Goal: Information Seeking & Learning: Check status

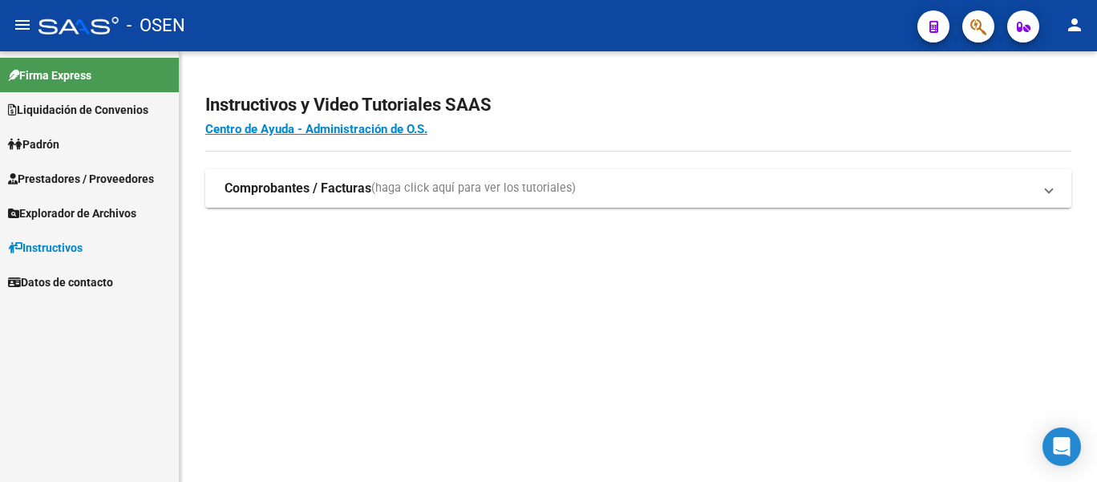
click at [980, 38] on span "button" at bounding box center [978, 26] width 16 height 33
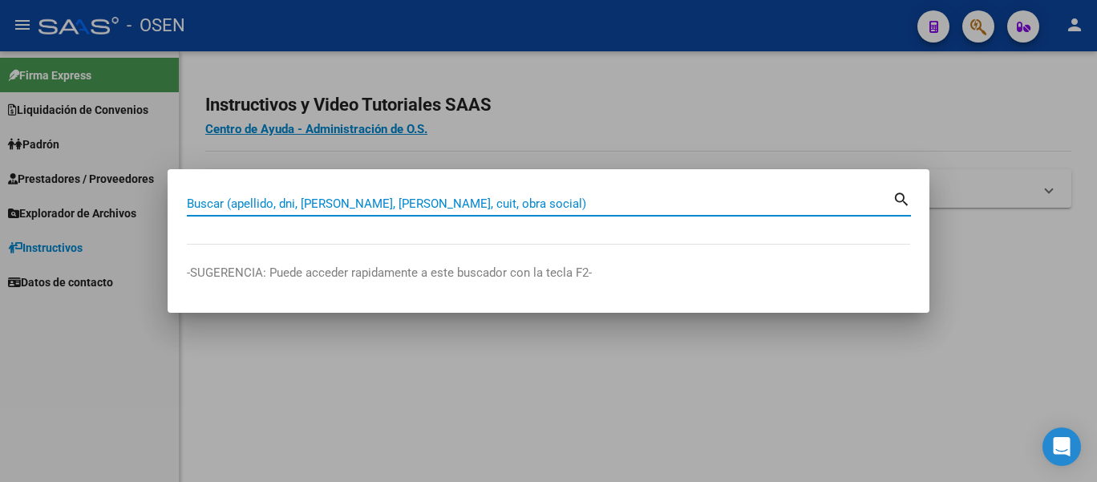
paste input "20304916940"
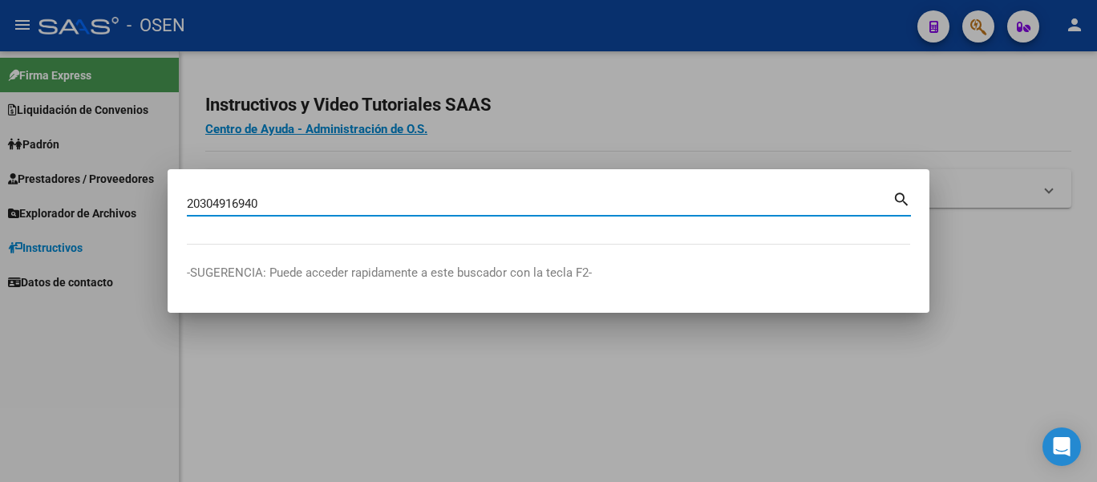
type input "20304916940"
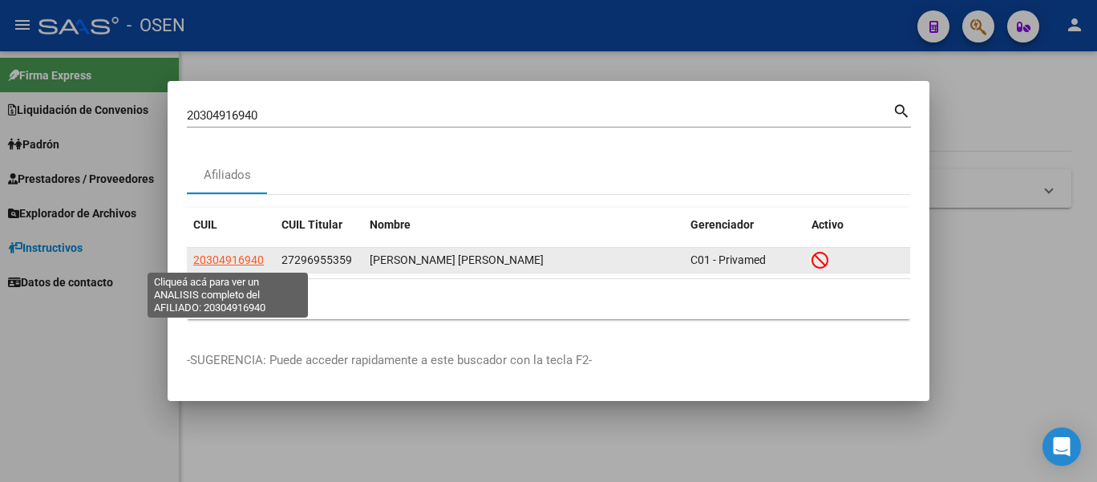
click at [230, 261] on span "20304916940" at bounding box center [228, 259] width 71 height 13
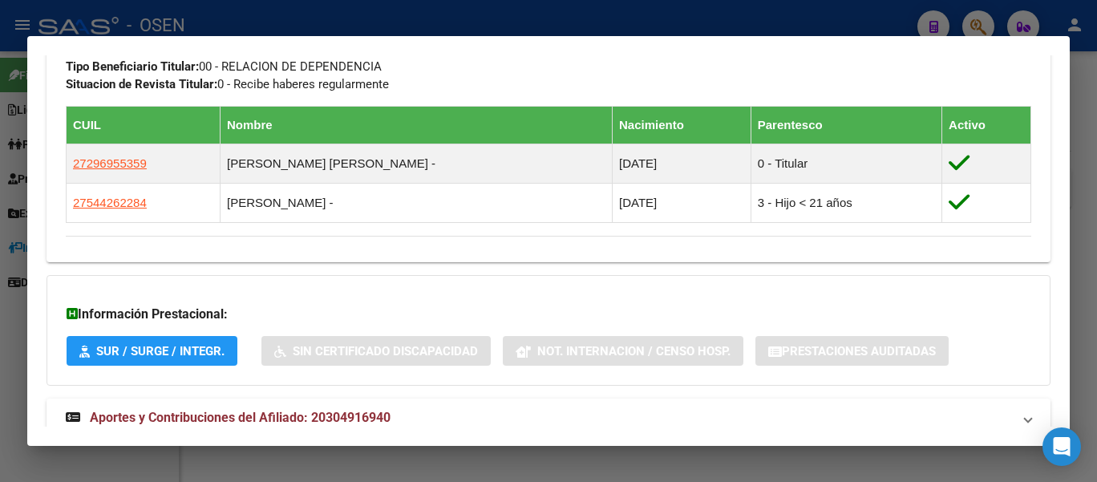
scroll to position [967, 0]
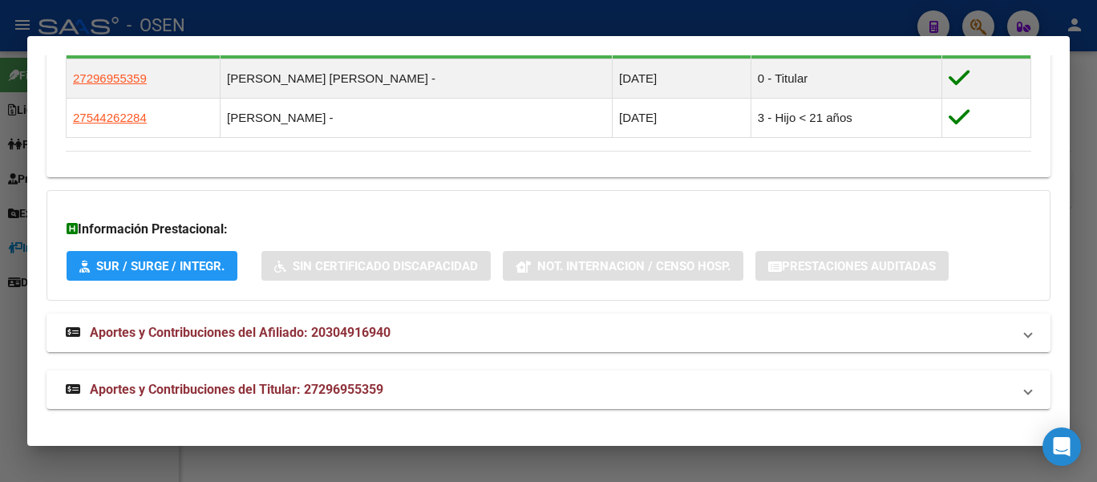
click at [294, 331] on span "Aportes y Contribuciones del Afiliado: 20304916940" at bounding box center [240, 332] width 301 height 15
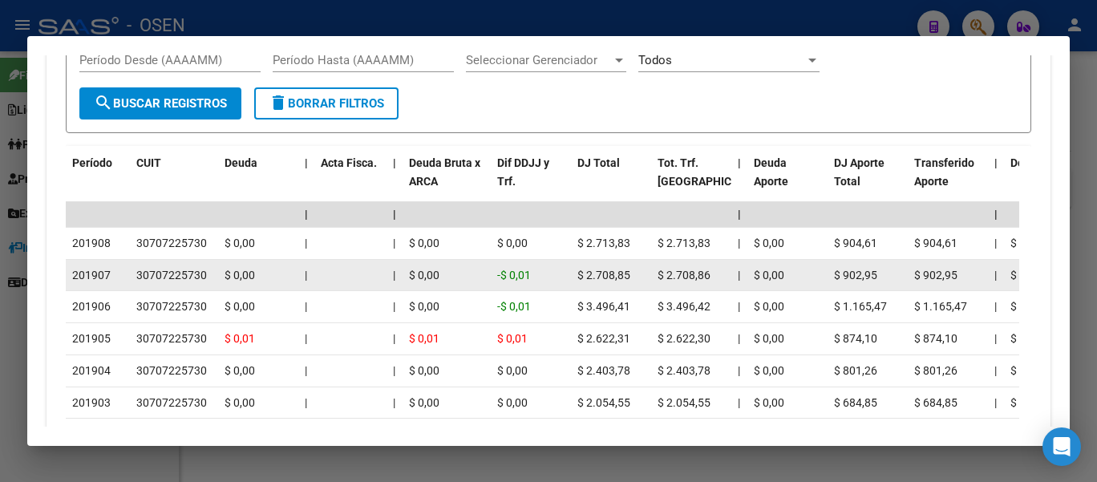
scroll to position [1302, 0]
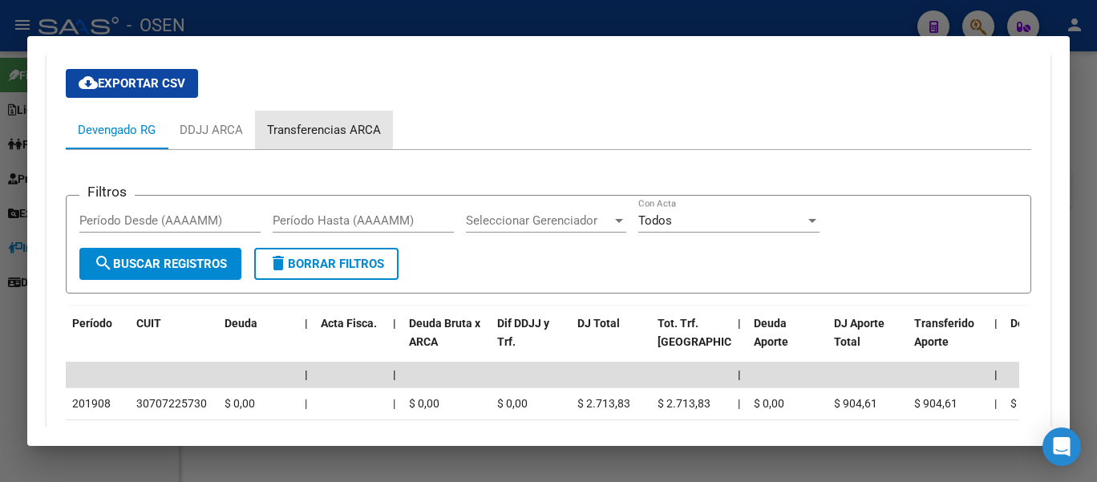
click at [317, 128] on div "Transferencias ARCA" at bounding box center [324, 130] width 114 height 18
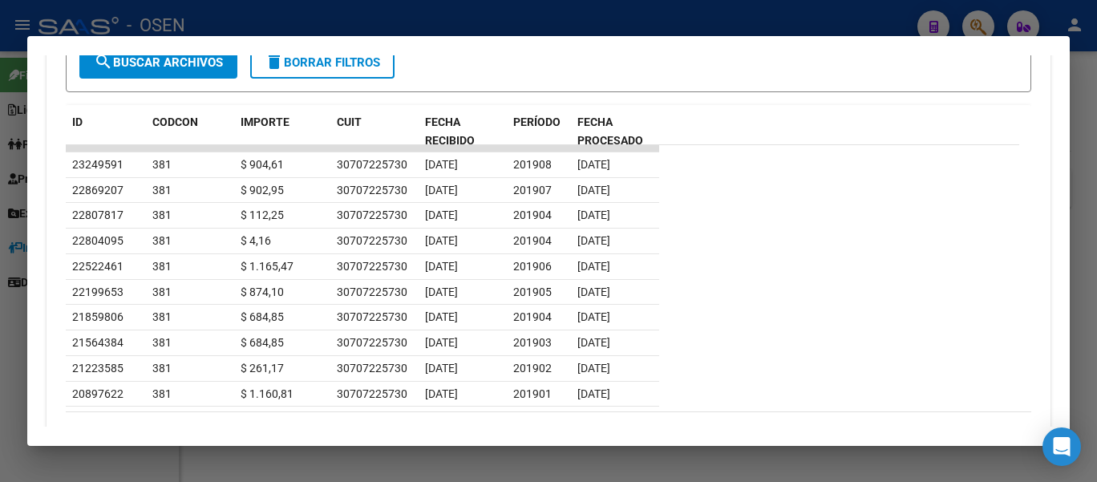
scroll to position [1221, 0]
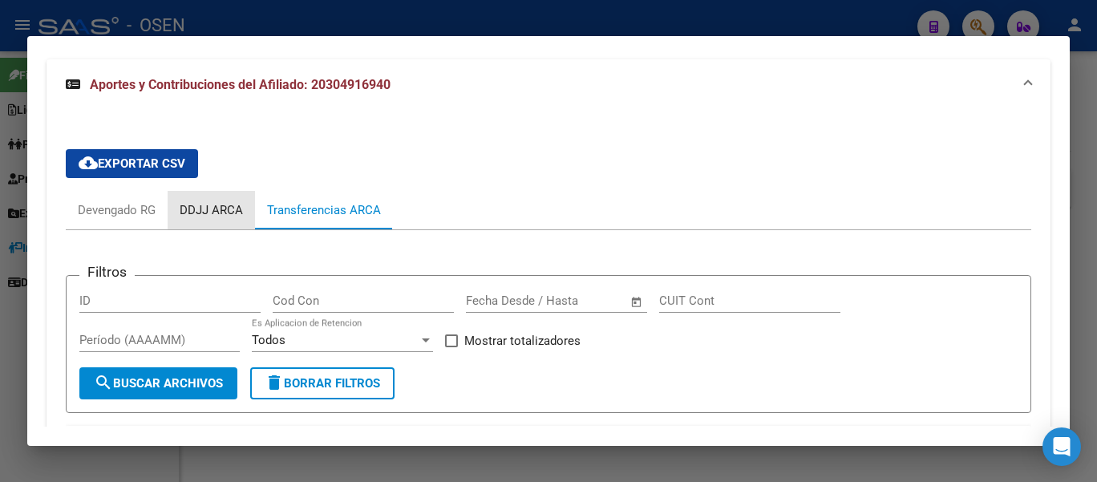
click at [221, 208] on div "DDJJ ARCA" at bounding box center [211, 210] width 63 height 18
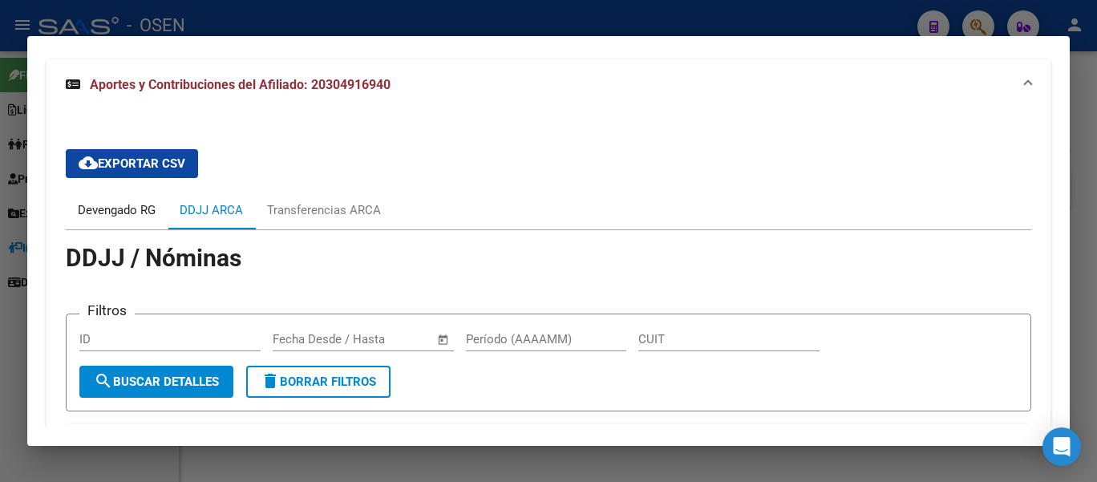
click at [112, 210] on div "Devengado RG" at bounding box center [117, 210] width 78 height 18
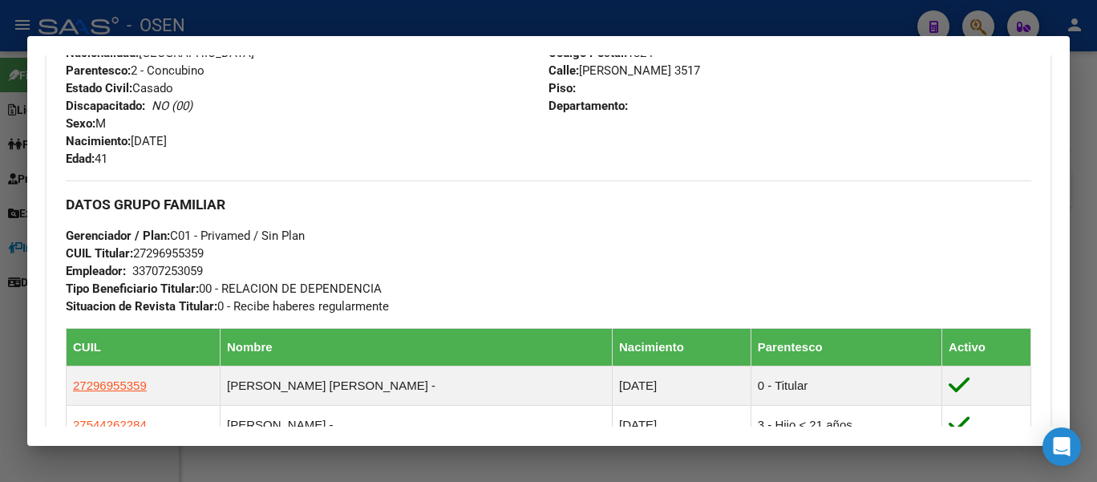
scroll to position [740, 0]
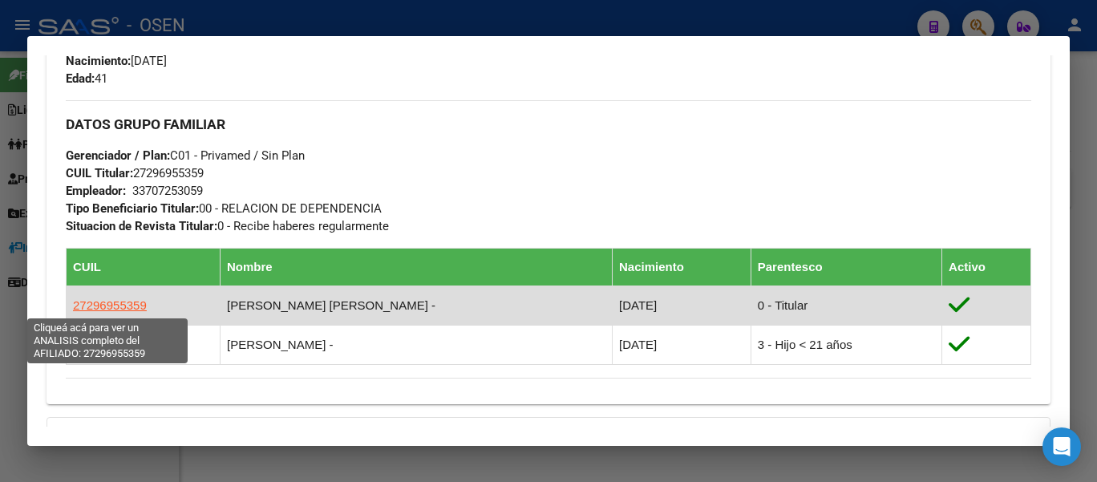
click at [128, 308] on span "27296955359" at bounding box center [110, 305] width 74 height 14
type textarea "27296955359"
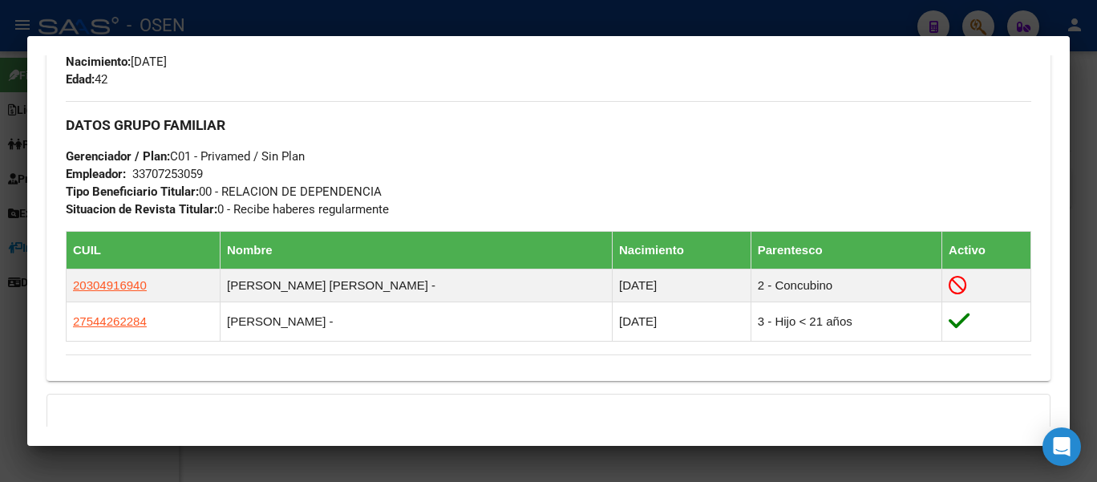
scroll to position [887, 0]
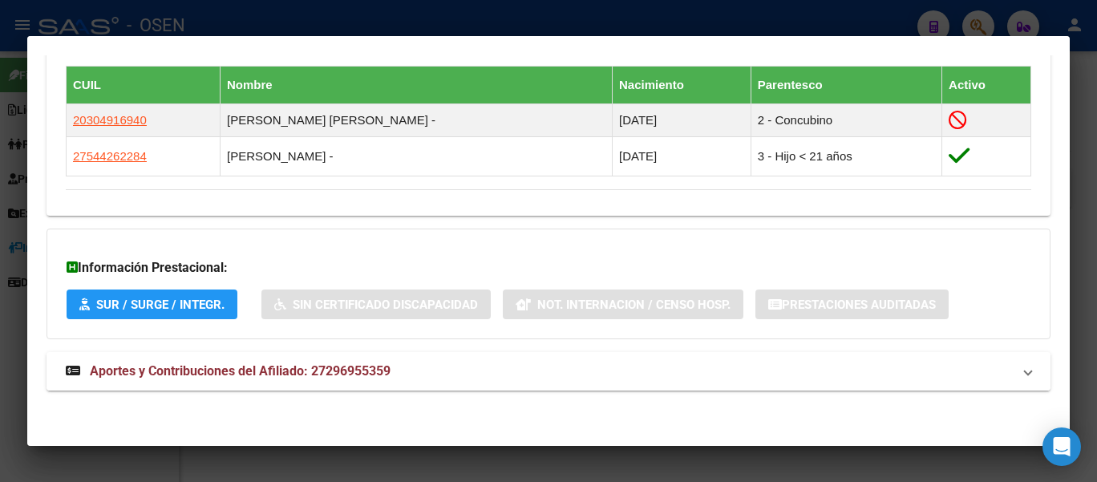
click at [180, 370] on span "Aportes y Contribuciones del Afiliado: 27296955359" at bounding box center [240, 370] width 301 height 15
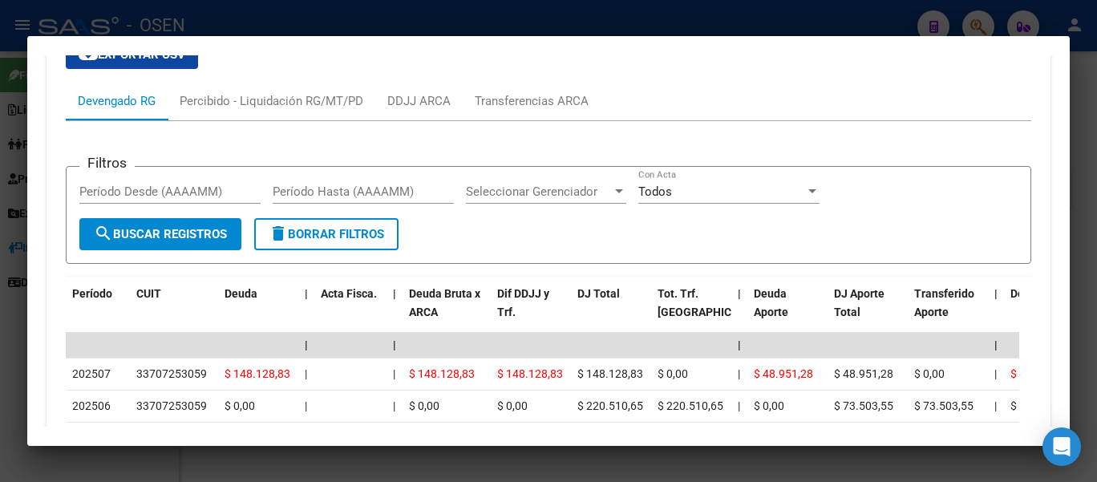
scroll to position [1369, 0]
